Goal: Transaction & Acquisition: Purchase product/service

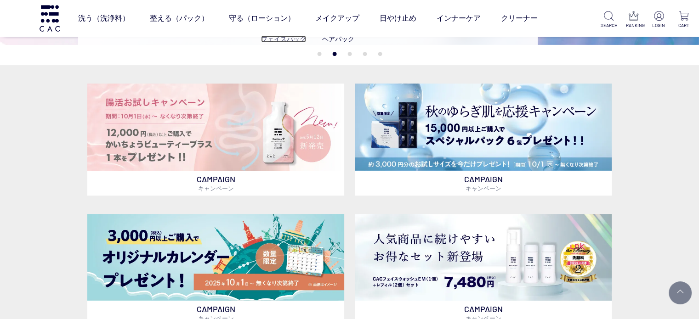
drag, startPoint x: 289, startPoint y: 40, endPoint x: 274, endPoint y: 35, distance: 15.7
click at [289, 40] on link "フェイスパック" at bounding box center [283, 38] width 45 height 7
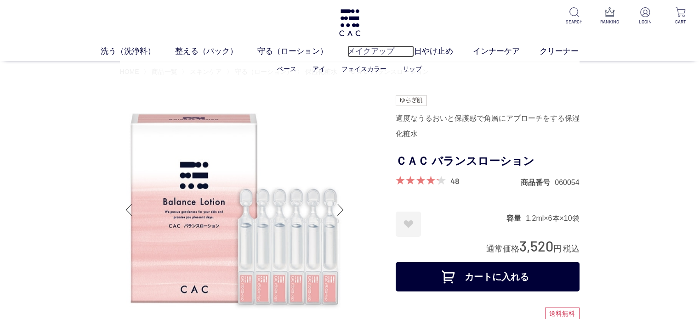
click at [383, 51] on link "メイクアップ" at bounding box center [381, 52] width 67 height 12
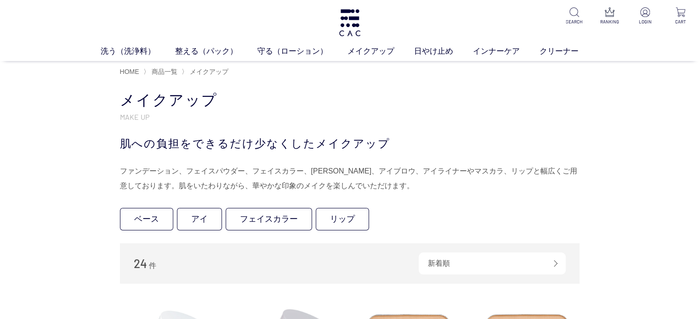
click at [257, 231] on ul "ベース アイ フェイスカラー リップ" at bounding box center [350, 221] width 460 height 26
click at [261, 222] on link "フェイスカラー" at bounding box center [269, 219] width 86 height 23
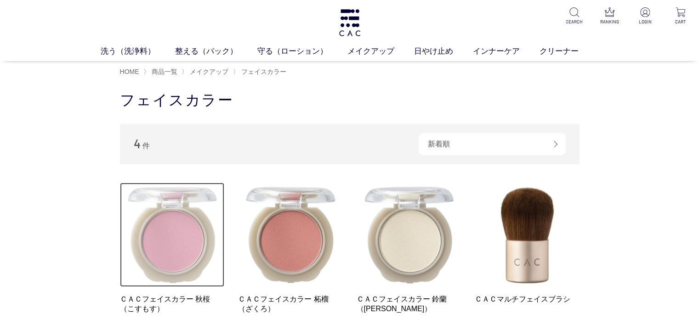
click at [152, 232] on img at bounding box center [172, 235] width 105 height 105
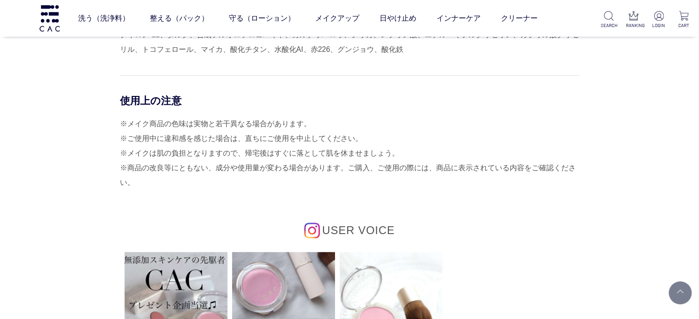
scroll to position [735, 0]
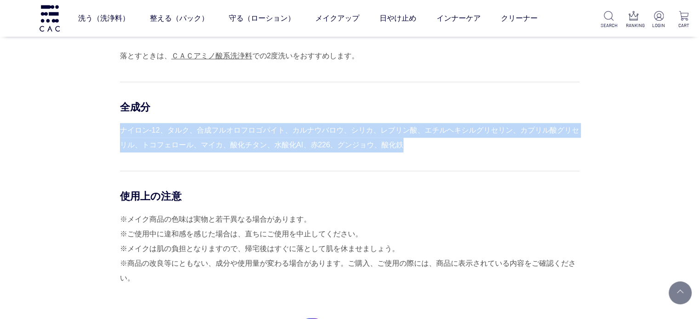
drag, startPoint x: 403, startPoint y: 147, endPoint x: 120, endPoint y: 133, distance: 282.6
click at [120, 133] on div "ナイロン-12、タルク、合成フルオロフロゴパイト、カルナウバロウ、シリカ、レブリン酸、エチルヘキシルグリセリン、カプリル酸グリセリル、トコフェロール、マイカ、…" at bounding box center [350, 137] width 460 height 29
copy div "ナイロン-12、タルク、合成フルオロフロゴパイト、カルナウバロウ、シリカ、レブリン酸、エチルヘキシルグリセリン、カプリル酸グリセリル、トコフェロール、マイカ、…"
